Goal: Transaction & Acquisition: Purchase product/service

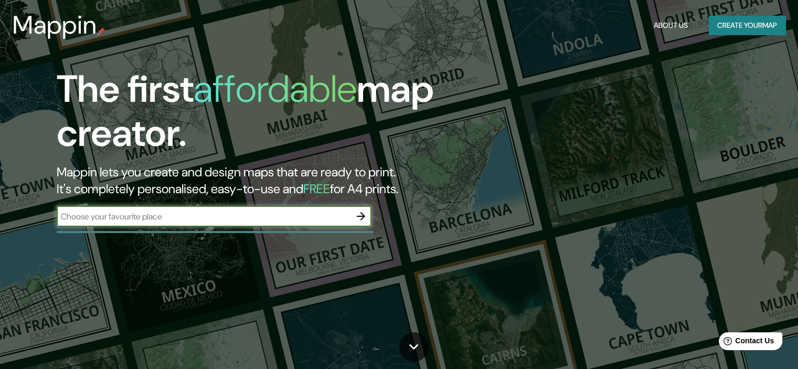
click at [143, 214] on input "text" at bounding box center [204, 216] width 294 height 12
click at [262, 216] on input "text" at bounding box center [204, 216] width 294 height 12
type input "los cabos"
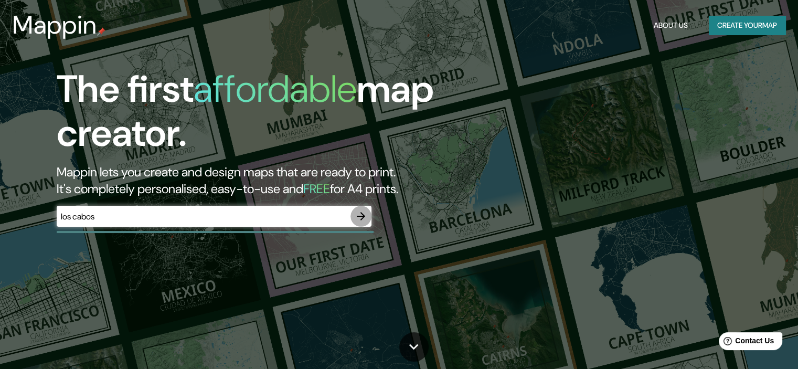
click at [362, 218] on icon "button" at bounding box center [361, 216] width 8 height 8
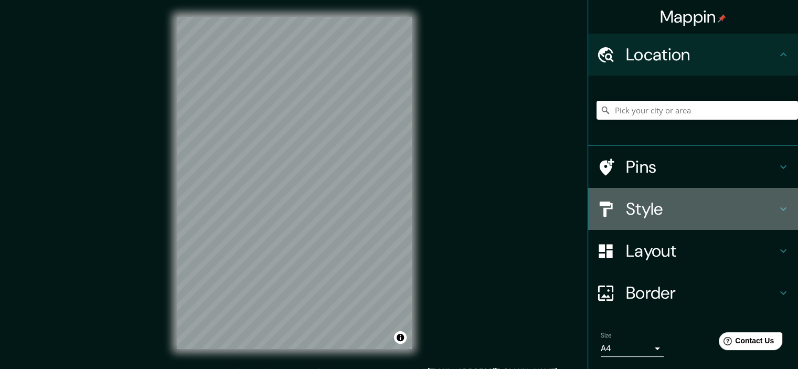
click at [686, 208] on h4 "Style" at bounding box center [701, 208] width 151 height 21
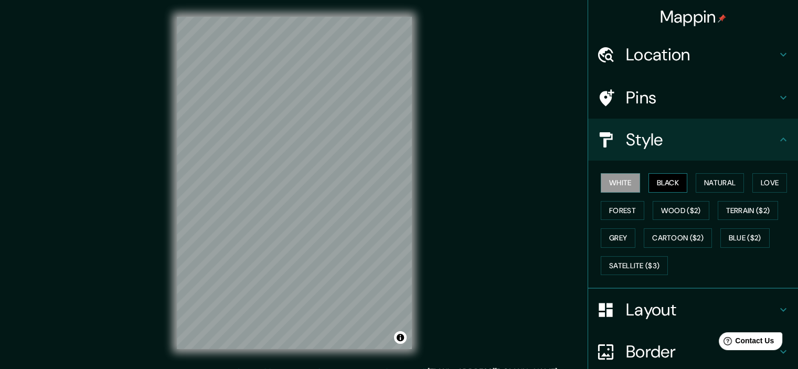
click at [664, 185] on button "Black" at bounding box center [667, 182] width 39 height 19
click at [712, 177] on button "Natural" at bounding box center [719, 182] width 48 height 19
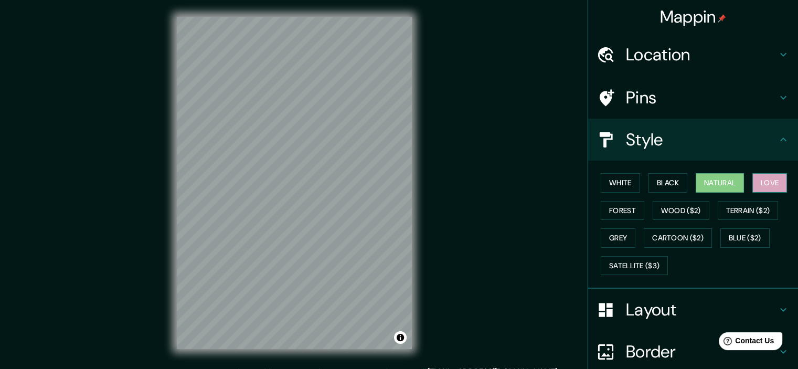
click at [766, 180] on button "Love" at bounding box center [769, 182] width 35 height 19
click at [611, 209] on button "Forest" at bounding box center [623, 210] width 44 height 19
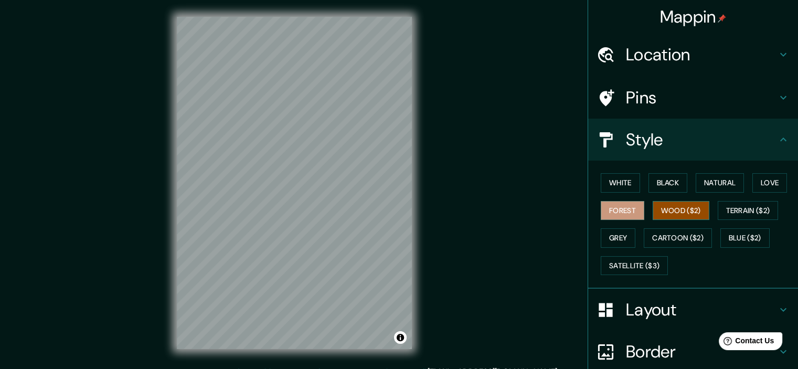
click at [672, 207] on button "Wood ($2)" at bounding box center [680, 210] width 57 height 19
click at [724, 209] on button "Terrain ($2)" at bounding box center [748, 210] width 61 height 19
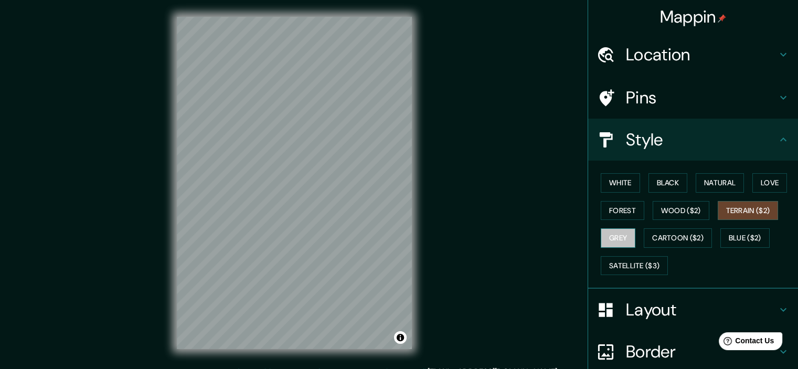
click at [609, 234] on button "Grey" at bounding box center [618, 237] width 35 height 19
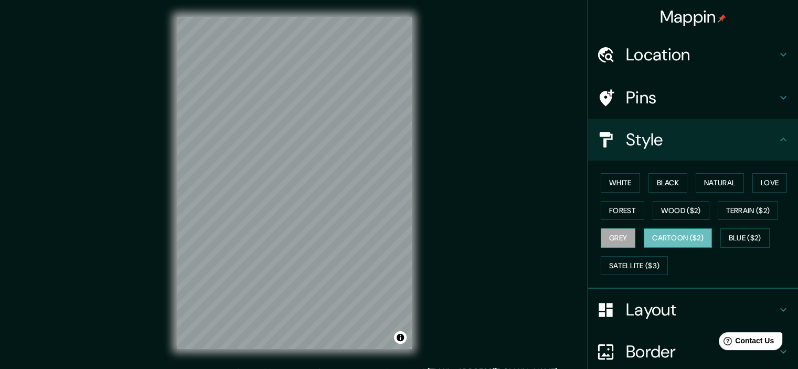
click at [675, 235] on button "Cartoon ($2)" at bounding box center [678, 237] width 68 height 19
click at [729, 235] on button "Blue ($2)" at bounding box center [744, 237] width 49 height 19
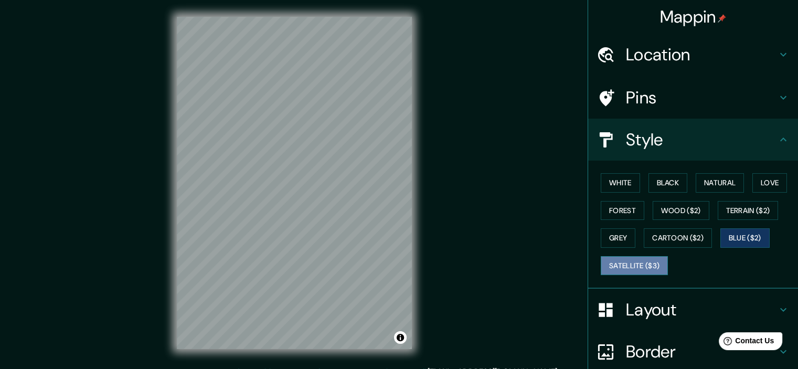
click at [602, 260] on button "Satellite ($3)" at bounding box center [634, 265] width 67 height 19
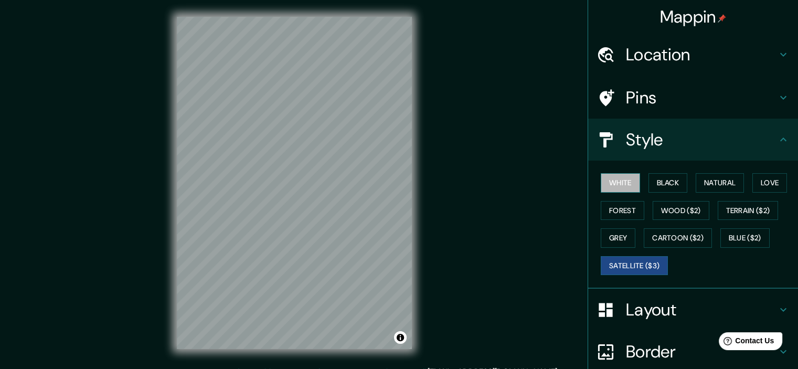
click at [606, 183] on button "White" at bounding box center [620, 182] width 39 height 19
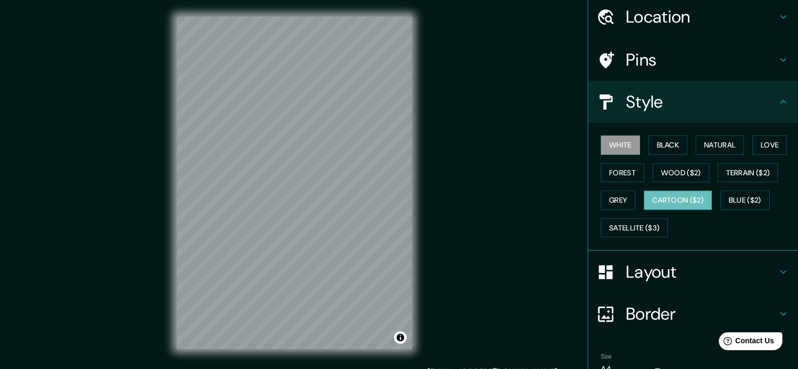
scroll to position [89, 0]
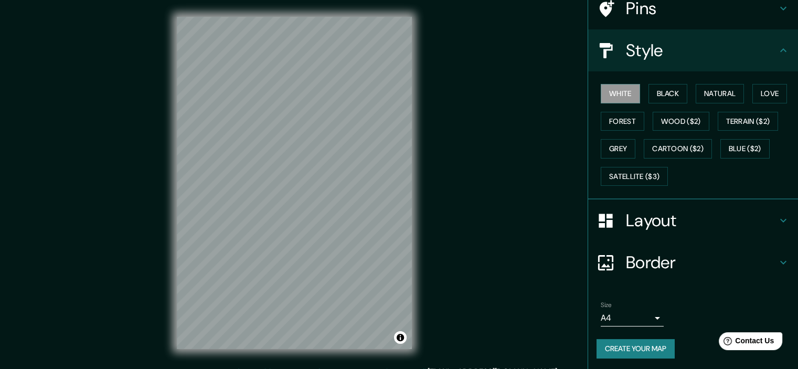
click at [641, 261] on h4 "Border" at bounding box center [701, 262] width 151 height 21
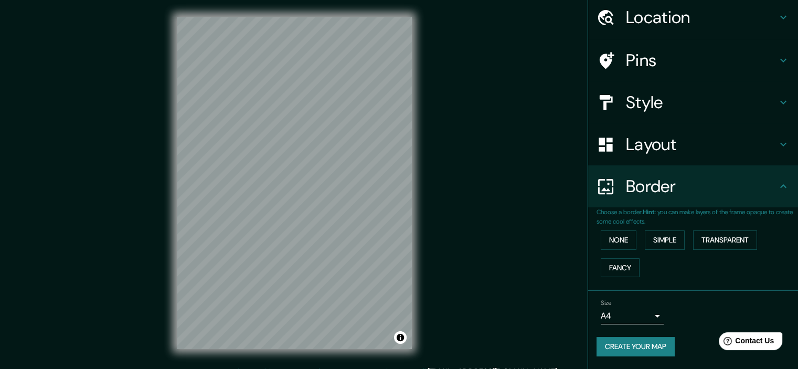
scroll to position [36, 0]
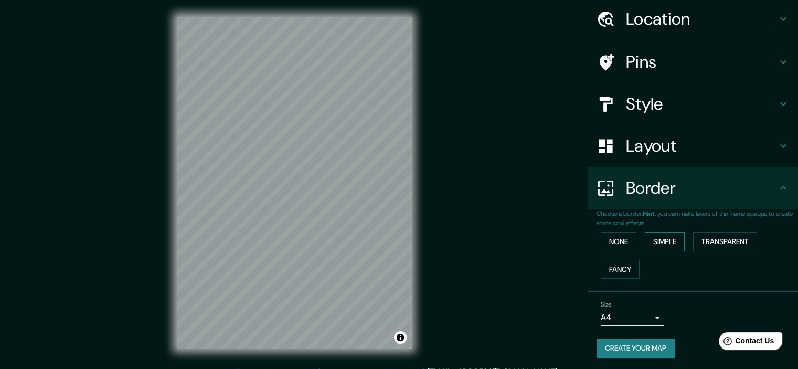
click at [668, 240] on button "Simple" at bounding box center [665, 241] width 40 height 19
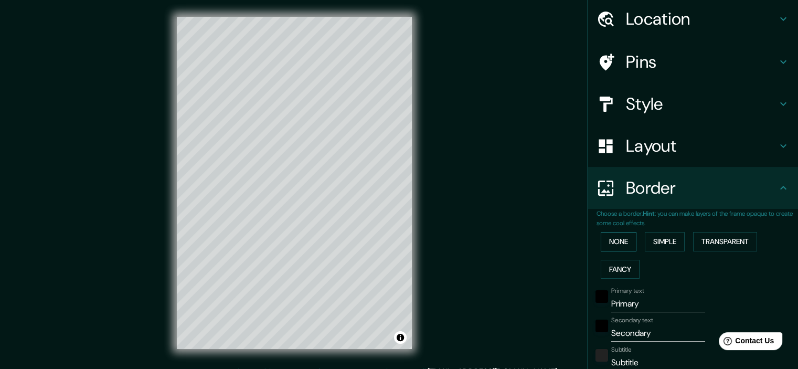
click at [613, 240] on button "None" at bounding box center [619, 241] width 36 height 19
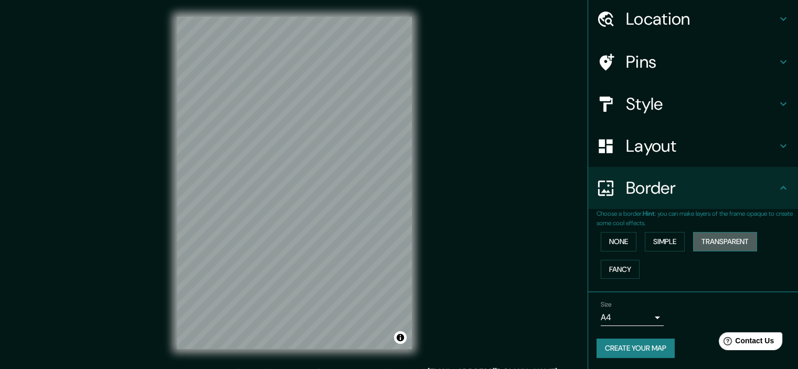
click at [706, 242] on button "Transparent" at bounding box center [725, 241] width 64 height 19
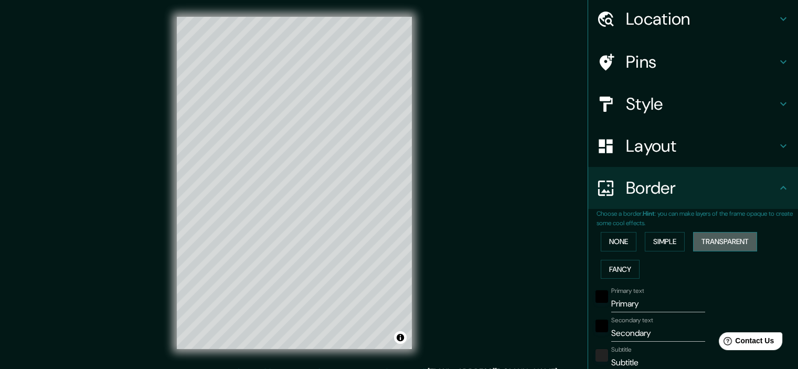
click at [706, 242] on button "Transparent" at bounding box center [725, 241] width 64 height 19
type input "215"
type input "36"
click at [614, 266] on button "Fancy" at bounding box center [620, 269] width 39 height 19
click at [615, 240] on button "None" at bounding box center [619, 241] width 36 height 19
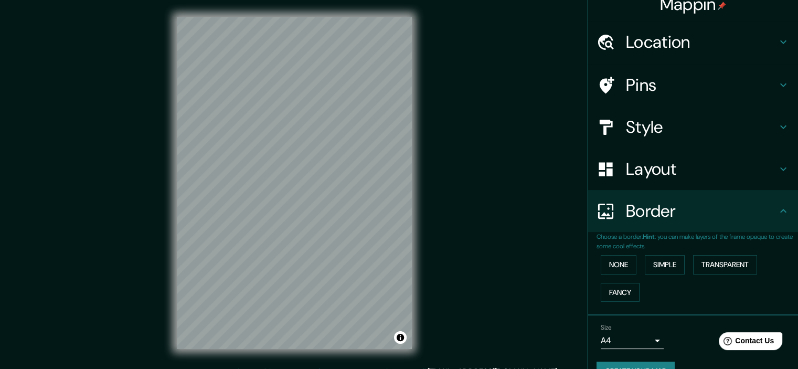
scroll to position [0, 0]
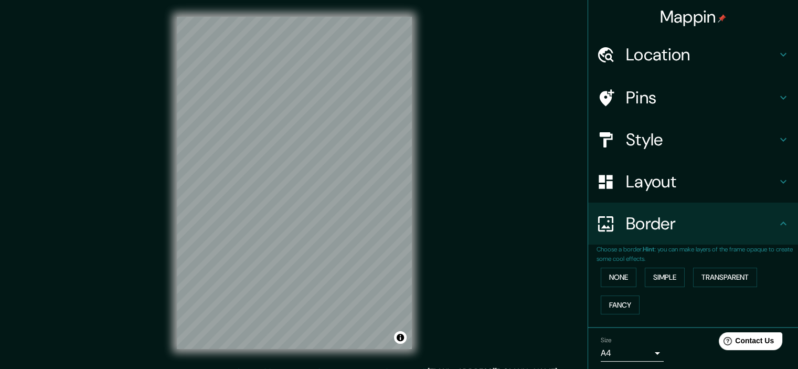
click at [646, 181] on h4 "Layout" at bounding box center [701, 181] width 151 height 21
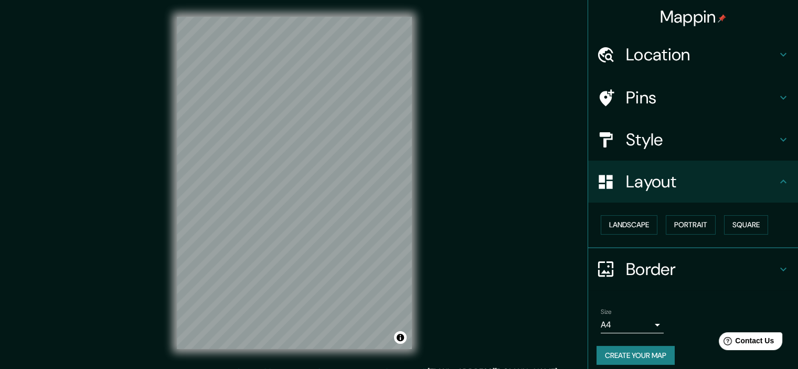
drag, startPoint x: 212, startPoint y: 5, endPoint x: 488, endPoint y: 114, distance: 296.7
click at [488, 114] on div "Mappin Location Pins Style Layout Landscape Portrait Square Border Choose a bor…" at bounding box center [399, 191] width 798 height 382
click at [689, 132] on h4 "Style" at bounding box center [701, 139] width 151 height 21
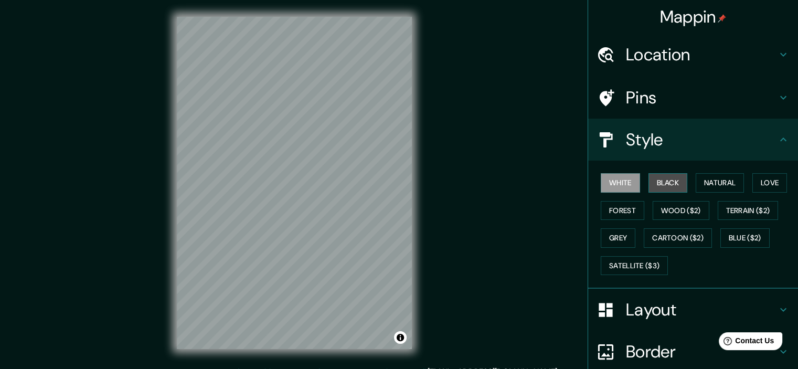
click at [660, 183] on button "Black" at bounding box center [667, 182] width 39 height 19
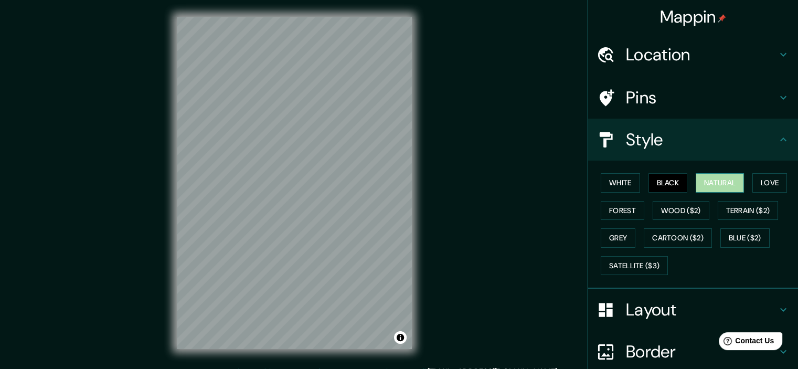
click at [721, 185] on button "Natural" at bounding box center [719, 182] width 48 height 19
click at [659, 188] on button "Black" at bounding box center [667, 182] width 39 height 19
click at [766, 184] on button "Love" at bounding box center [769, 182] width 35 height 19
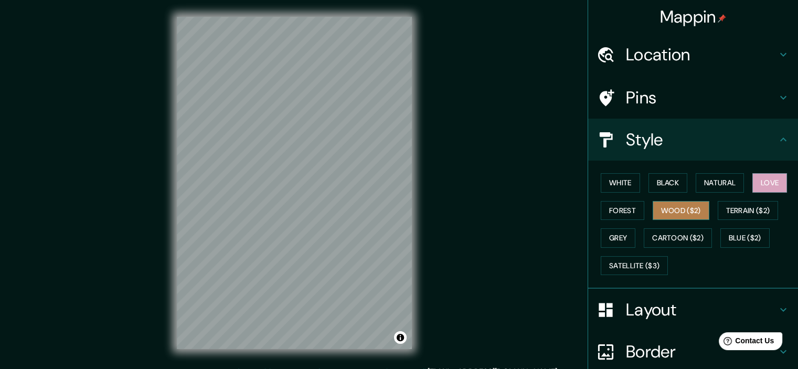
click at [676, 215] on button "Wood ($2)" at bounding box center [680, 210] width 57 height 19
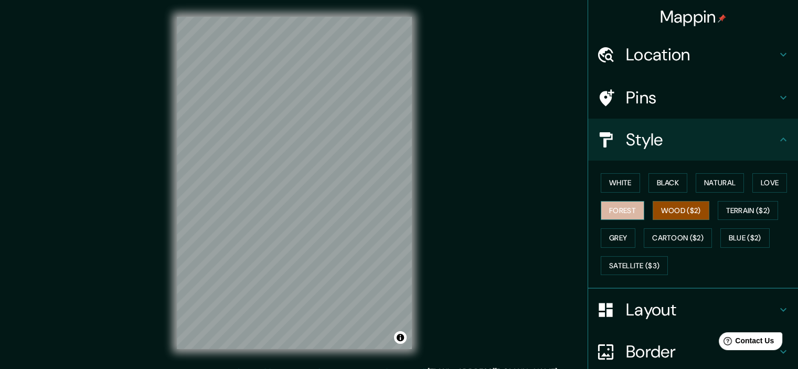
click at [626, 212] on button "Forest" at bounding box center [623, 210] width 44 height 19
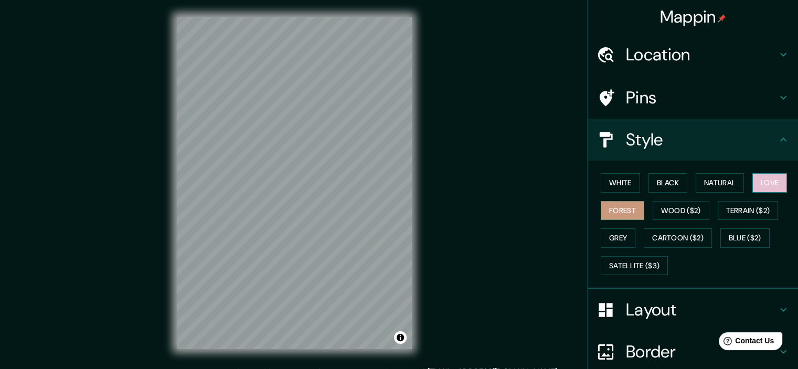
click at [766, 187] on button "Love" at bounding box center [769, 182] width 35 height 19
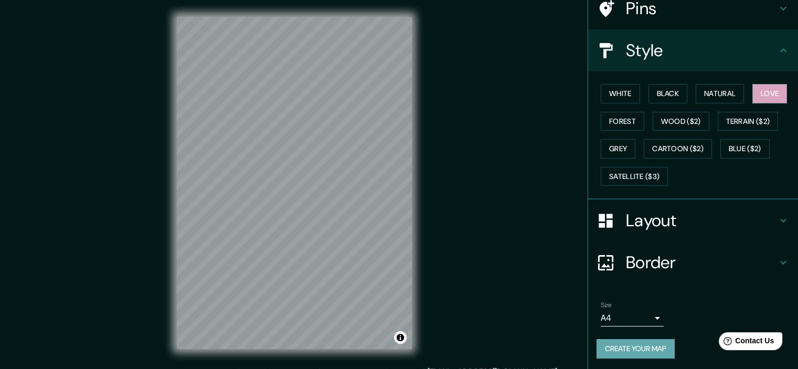
click at [622, 348] on button "Create your map" at bounding box center [635, 348] width 78 height 19
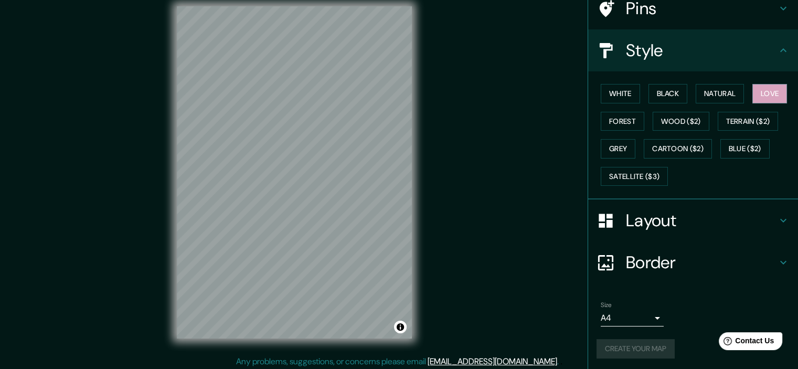
scroll to position [13, 0]
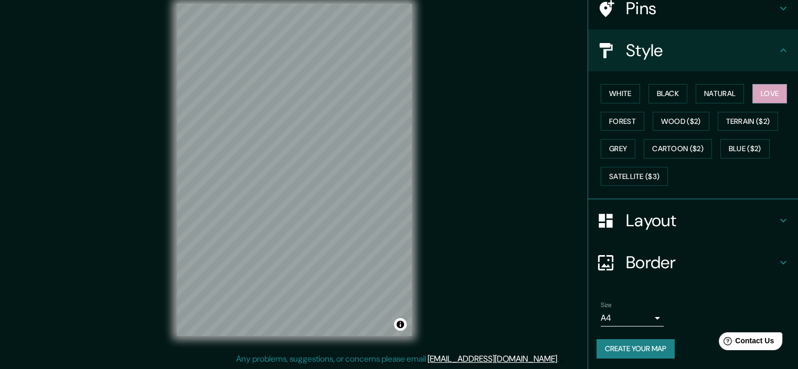
click at [550, 262] on div "Mappin Location Pins Style White Black Natural Love Forest Wood ($2) Terrain ($…" at bounding box center [399, 178] width 798 height 382
